Goal: Use online tool/utility: Utilize a website feature to perform a specific function

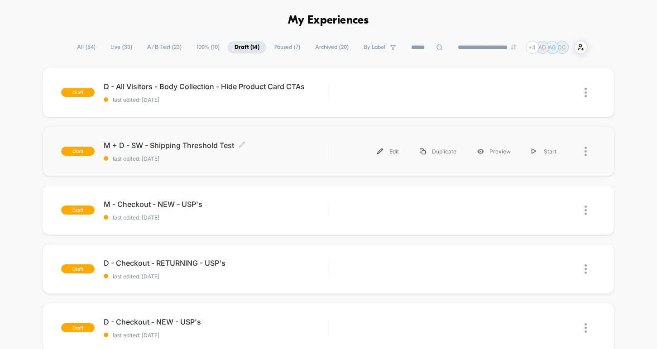
scroll to position [32, 0]
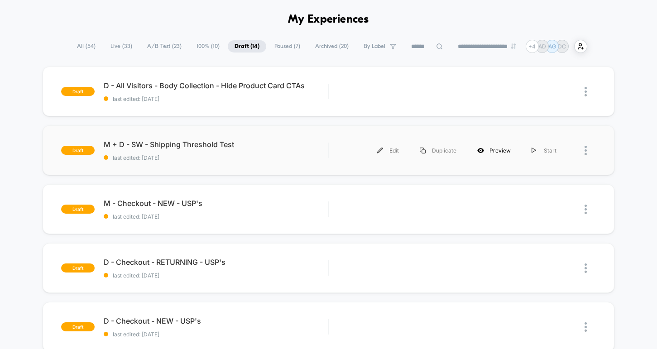
click at [495, 152] on div "Preview" at bounding box center [494, 150] width 54 height 20
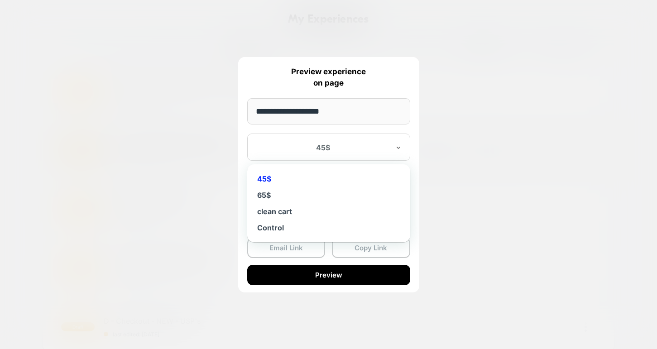
click at [386, 156] on div "45$" at bounding box center [328, 146] width 163 height 27
click at [323, 175] on div "45$" at bounding box center [329, 179] width 154 height 16
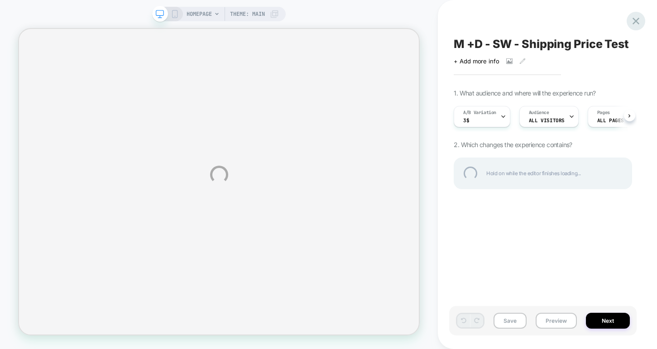
click at [634, 23] on div at bounding box center [635, 21] width 19 height 19
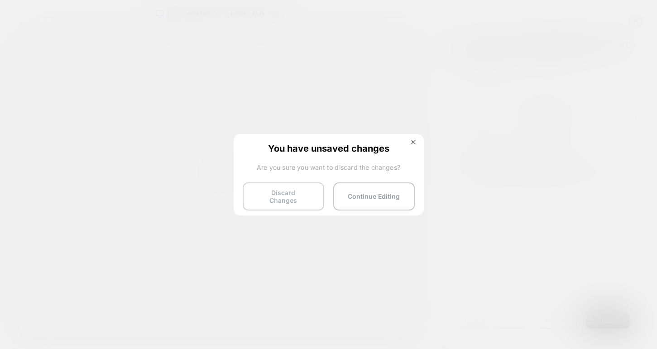
click at [259, 193] on button "Discard Changes" at bounding box center [283, 196] width 81 height 28
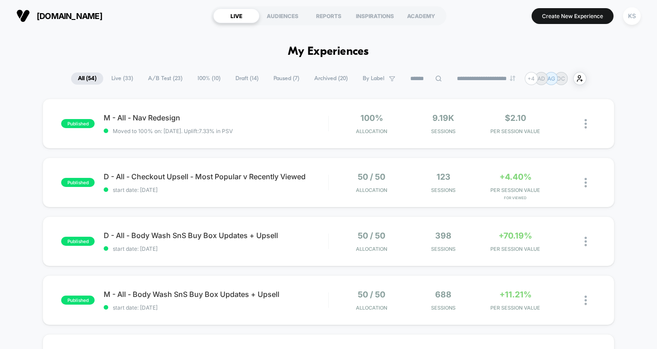
click at [246, 79] on span "Draft ( 14 )" at bounding box center [247, 78] width 37 height 12
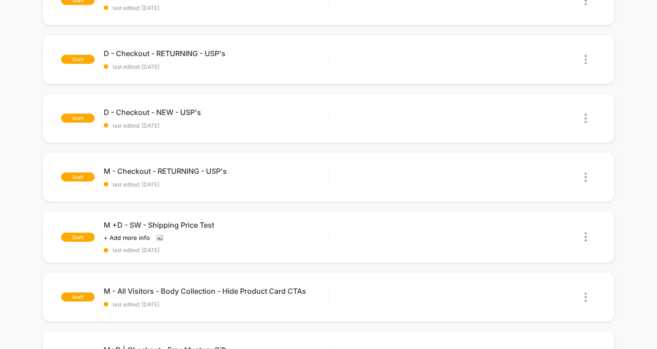
scroll to position [249, 0]
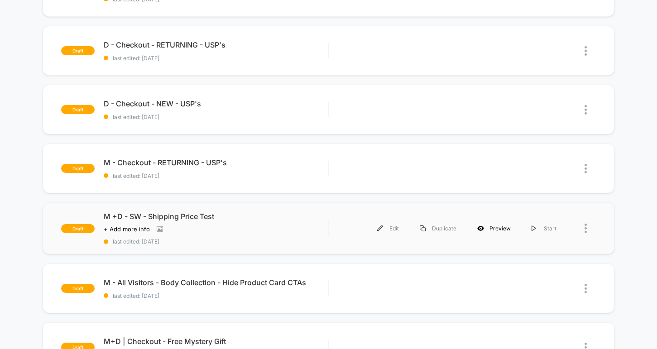
click at [494, 229] on div "Preview" at bounding box center [494, 228] width 54 height 20
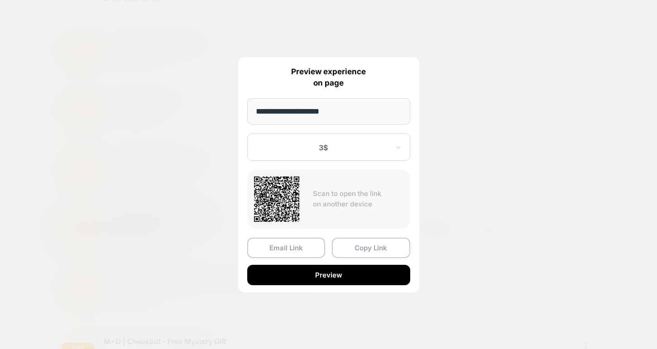
click at [375, 144] on div at bounding box center [323, 147] width 133 height 9
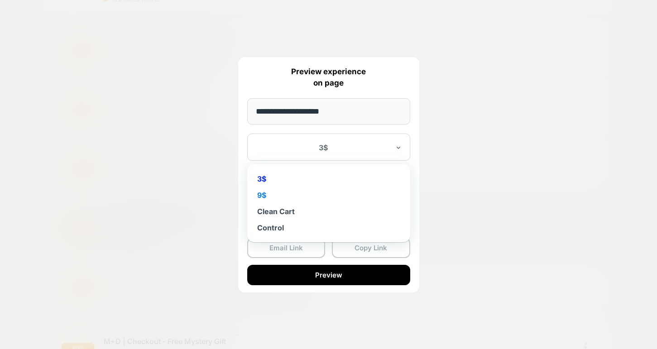
click at [277, 194] on div "9$" at bounding box center [329, 195] width 154 height 16
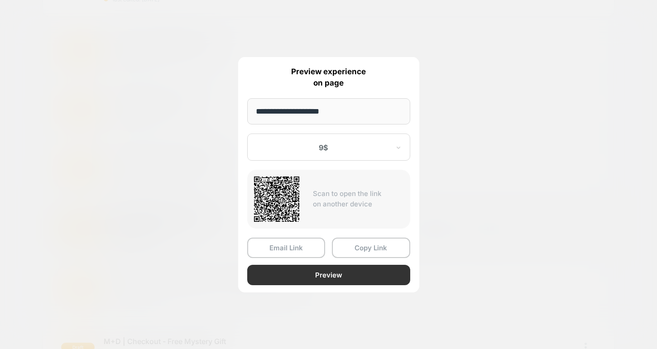
click at [335, 272] on button "Preview" at bounding box center [328, 275] width 163 height 20
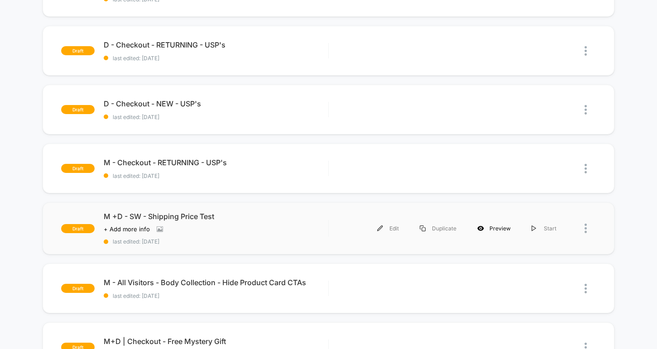
click at [501, 230] on div "Preview" at bounding box center [494, 228] width 54 height 20
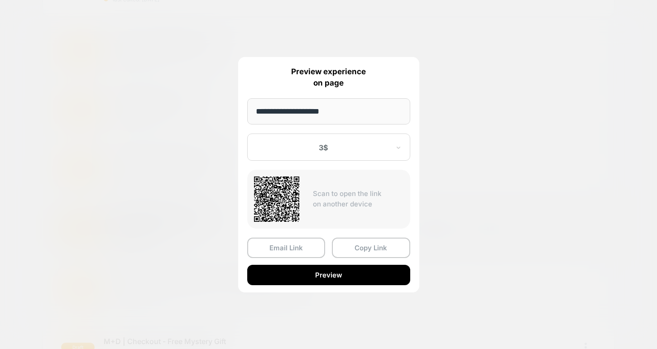
click at [327, 151] on div at bounding box center [323, 147] width 133 height 9
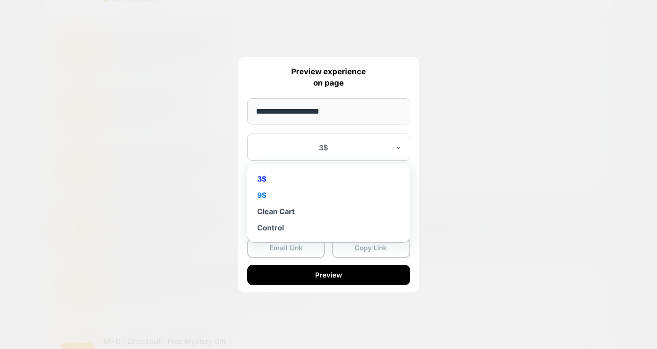
click at [290, 196] on div "9$" at bounding box center [329, 195] width 154 height 16
click at [342, 154] on div "9$" at bounding box center [328, 146] width 163 height 27
click at [280, 228] on div "Control" at bounding box center [329, 227] width 154 height 16
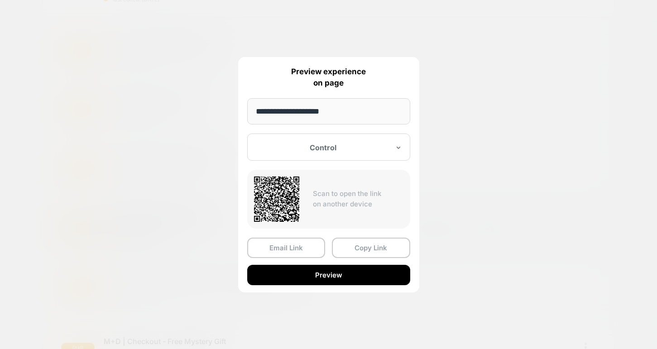
click at [331, 153] on div "Control" at bounding box center [328, 146] width 163 height 27
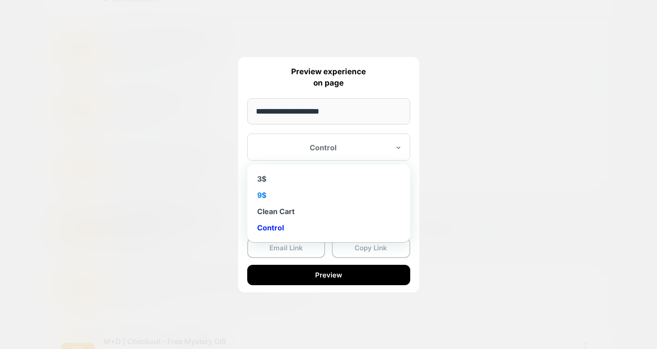
click at [288, 198] on div "9$" at bounding box center [329, 195] width 154 height 16
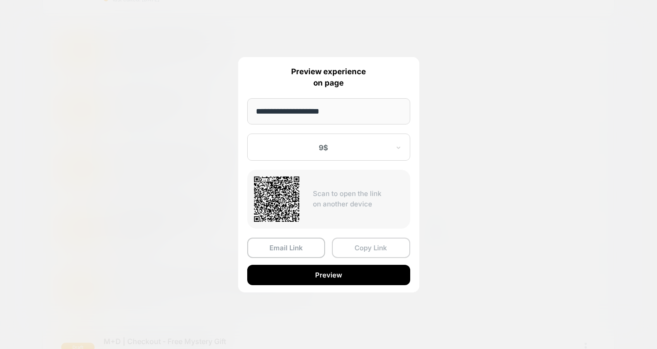
click at [357, 250] on button "Copy Link" at bounding box center [371, 248] width 78 height 20
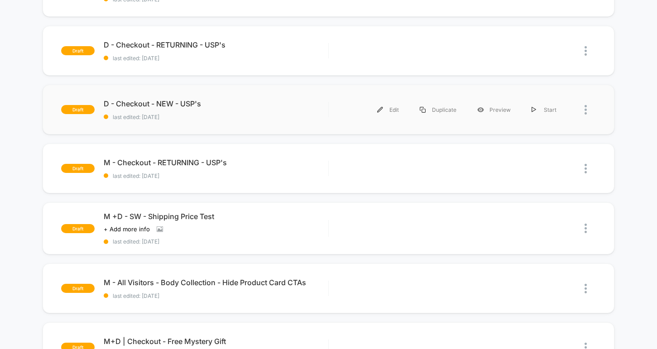
scroll to position [0, 0]
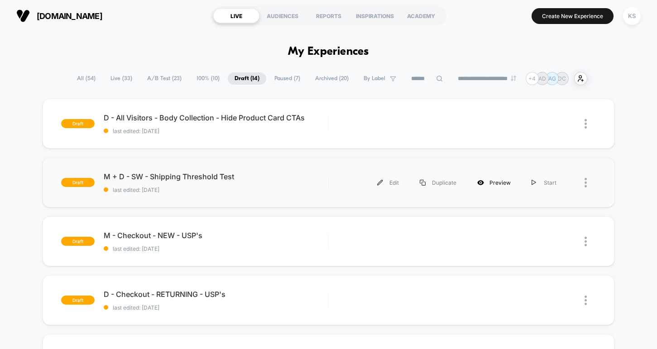
click at [496, 185] on div "Preview" at bounding box center [494, 182] width 54 height 20
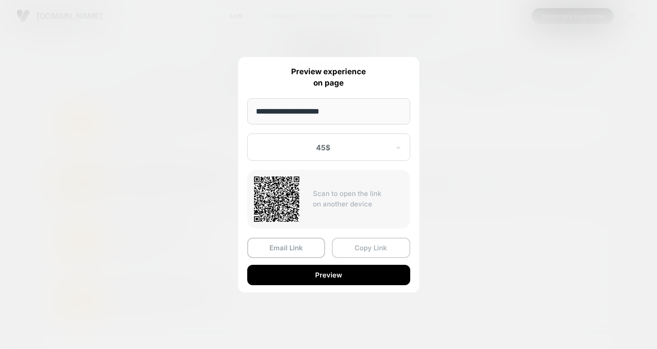
click at [363, 251] on button "Copy Link" at bounding box center [371, 248] width 78 height 20
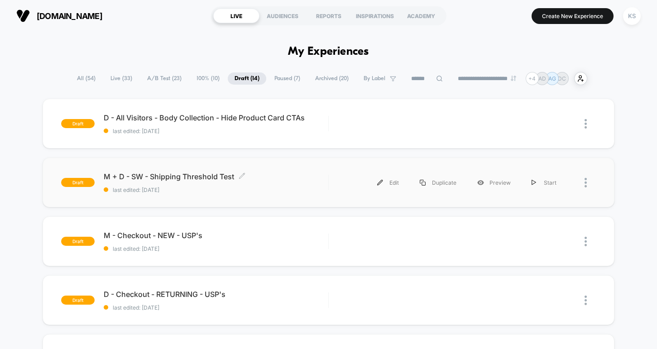
click at [198, 178] on span "M + D - SW - Shipping Threshold Test Click to edit experience details" at bounding box center [216, 176] width 224 height 9
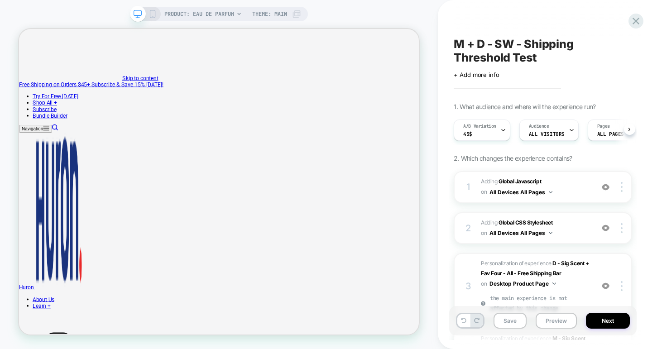
scroll to position [0, 0]
click at [553, 322] on button "Preview" at bounding box center [555, 321] width 41 height 16
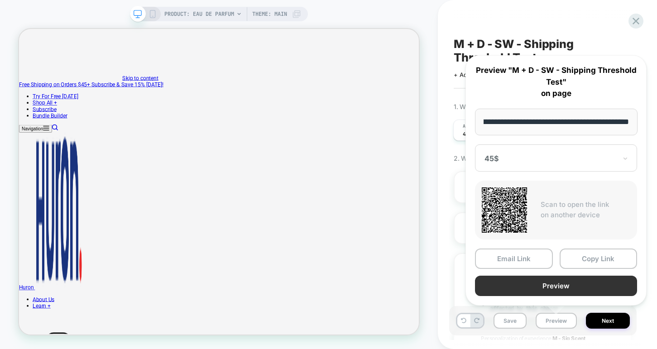
scroll to position [0, 0]
click at [545, 283] on button "Preview" at bounding box center [556, 286] width 162 height 20
